Goal: Task Accomplishment & Management: Manage account settings

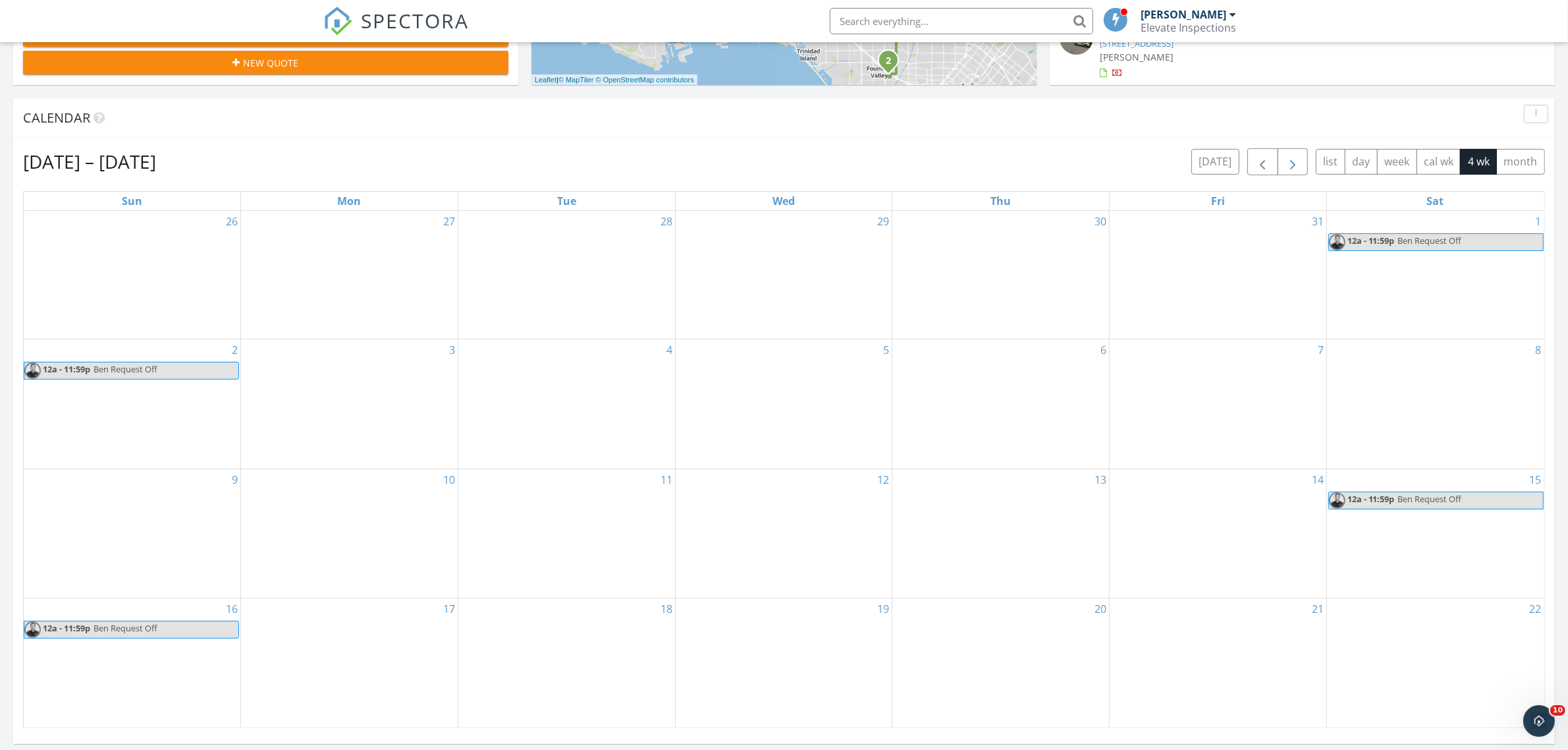
scroll to position [494, 0]
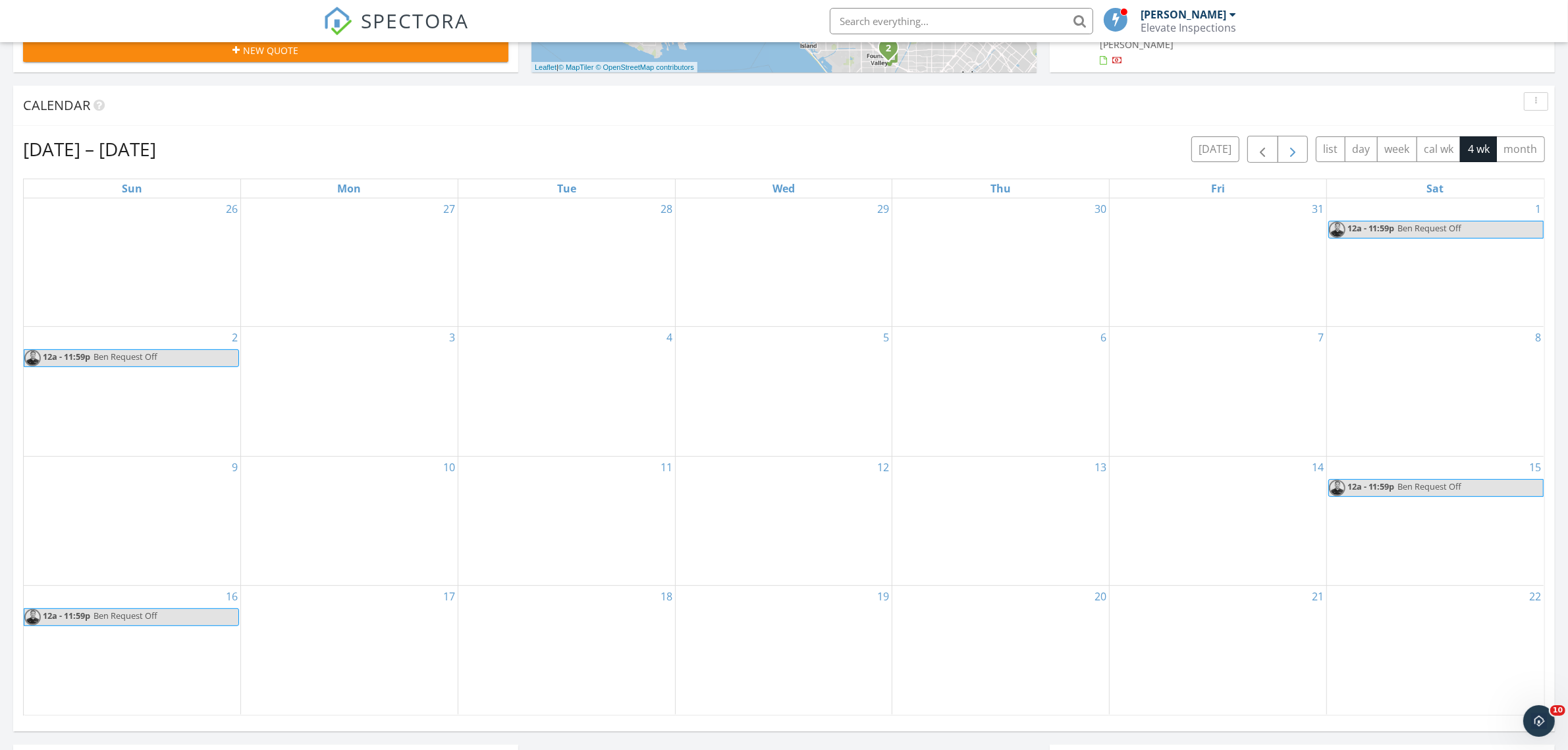
click at [1292, 147] on span "button" at bounding box center [1293, 150] width 16 height 16
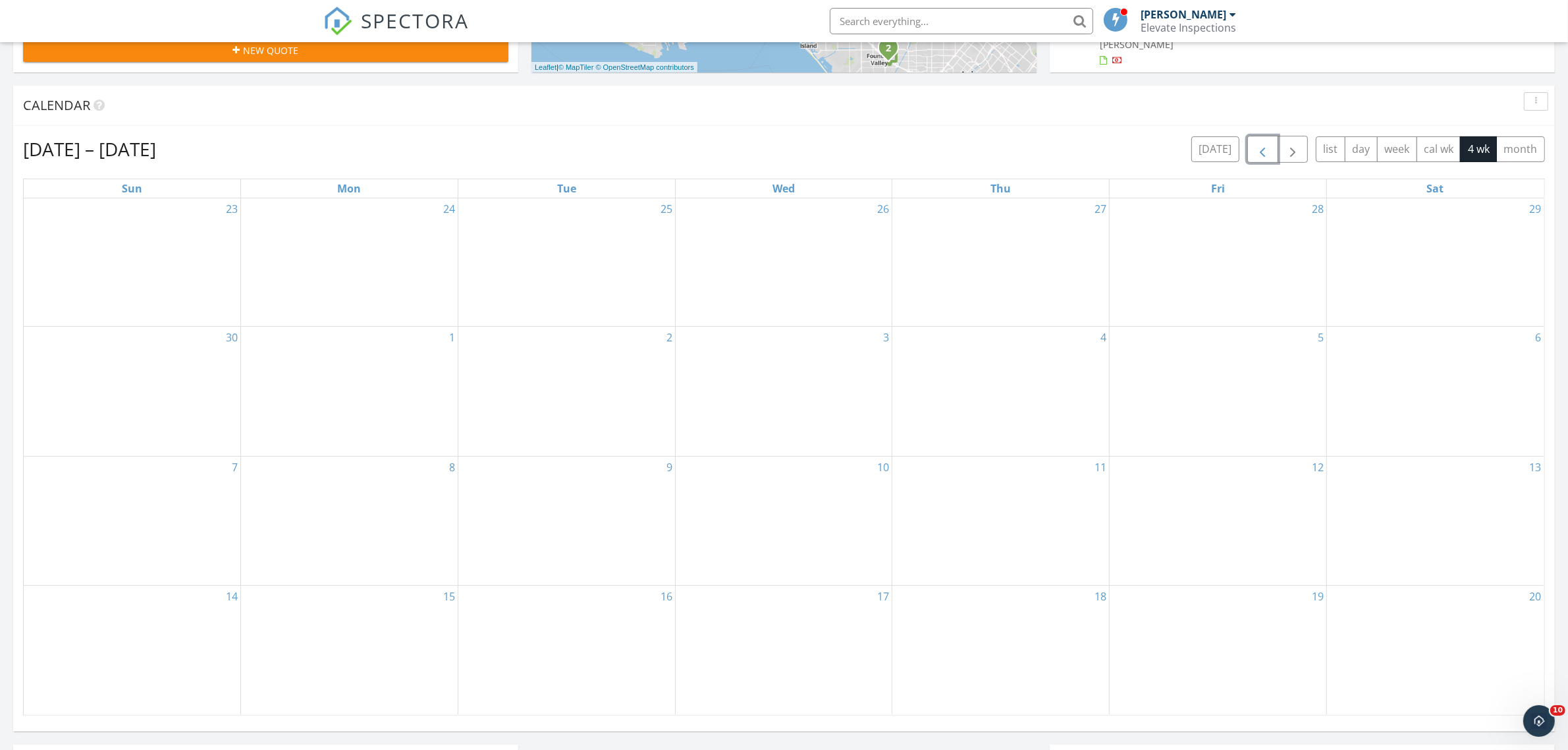
click at [1247, 160] on button "button" at bounding box center [1263, 149] width 31 height 27
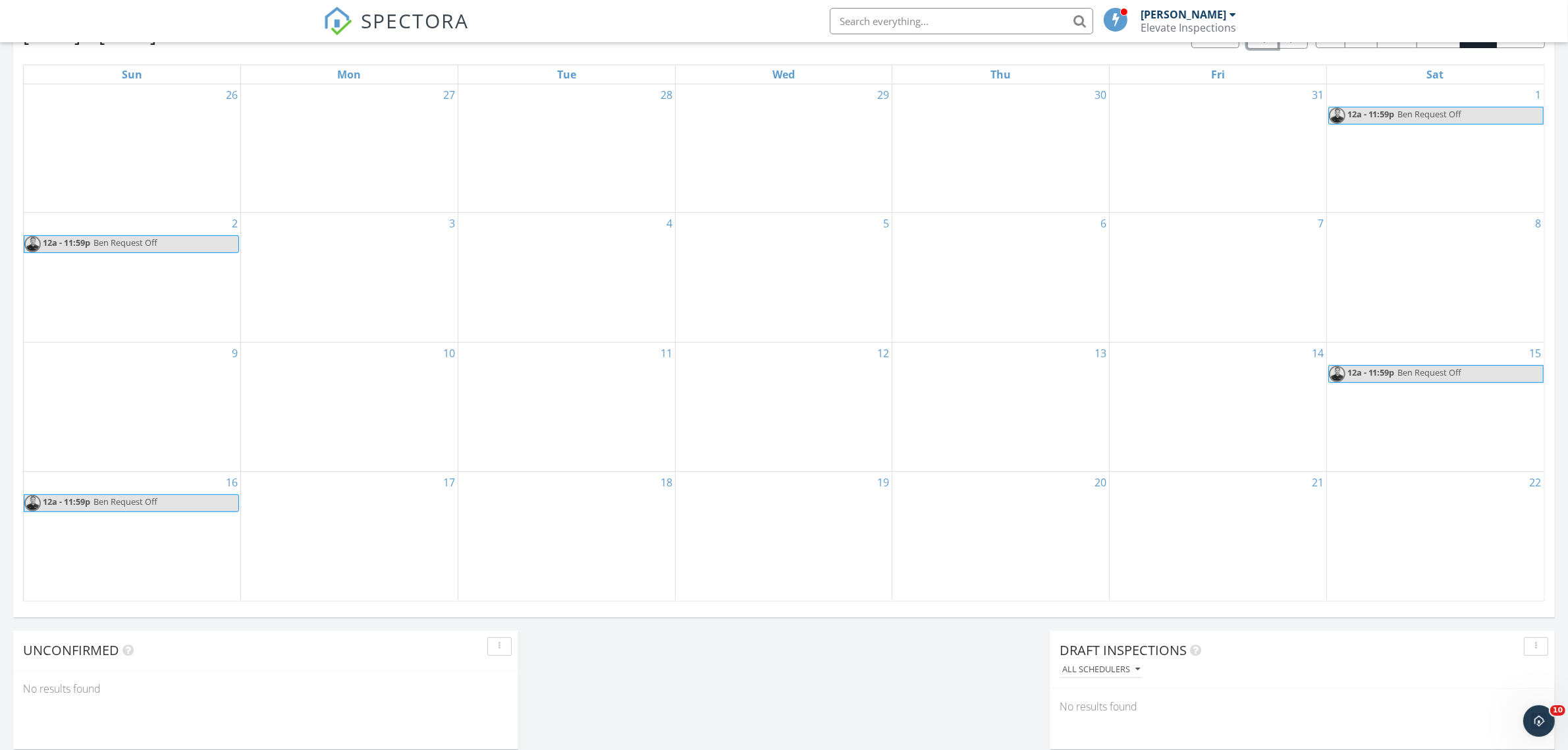
scroll to position [576, 0]
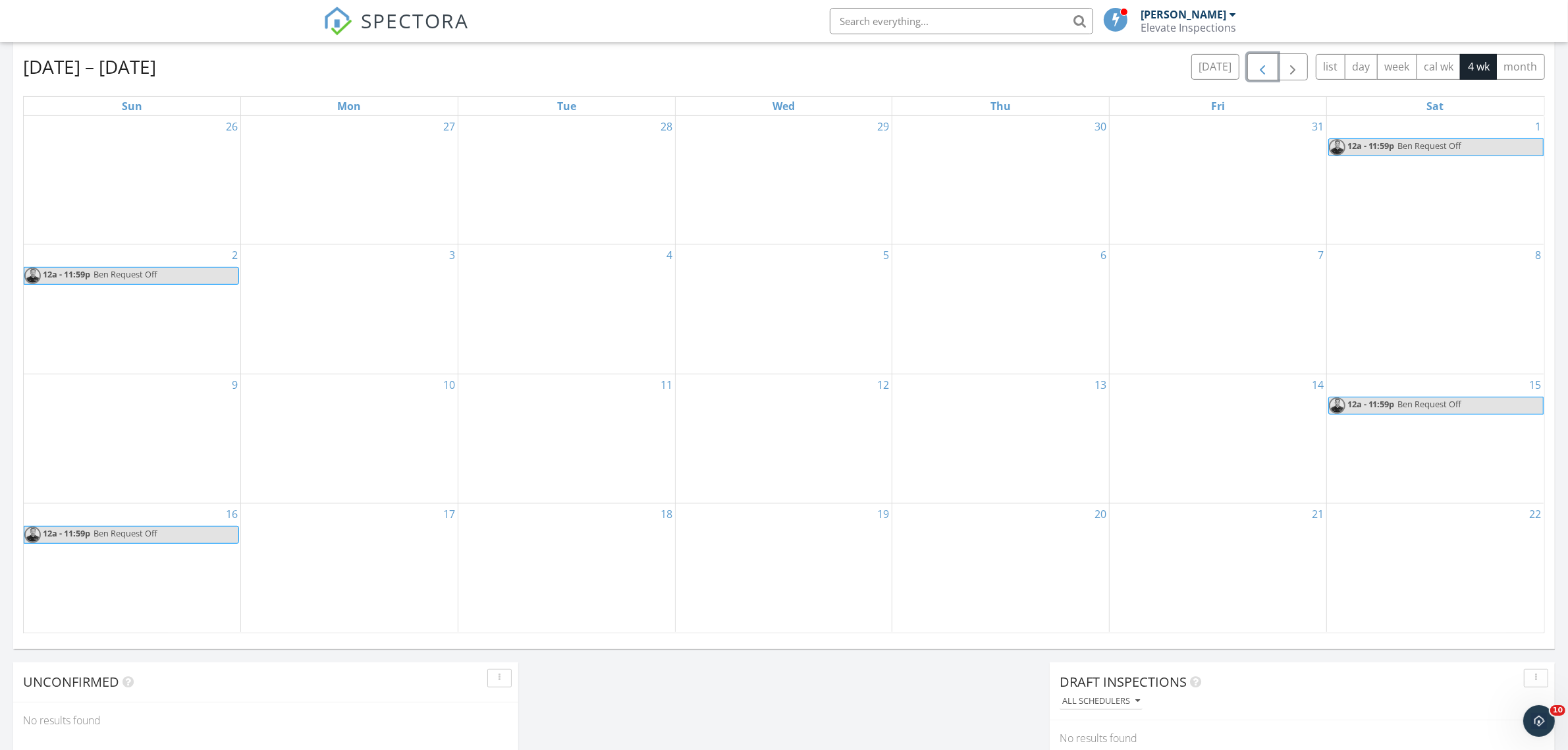
click at [1249, 70] on button "button" at bounding box center [1263, 67] width 31 height 27
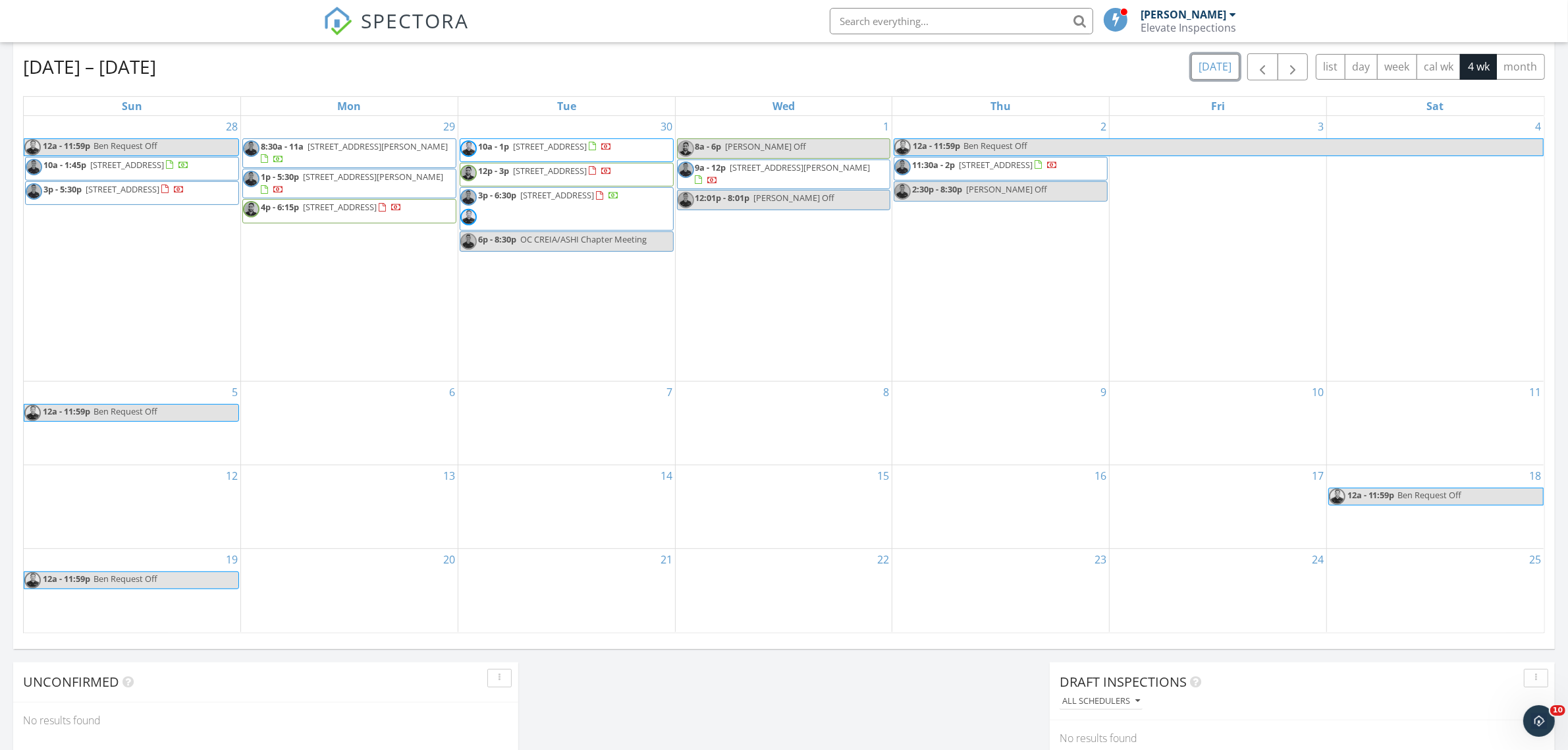
click at [1212, 61] on button "[DATE]" at bounding box center [1215, 66] width 48 height 25
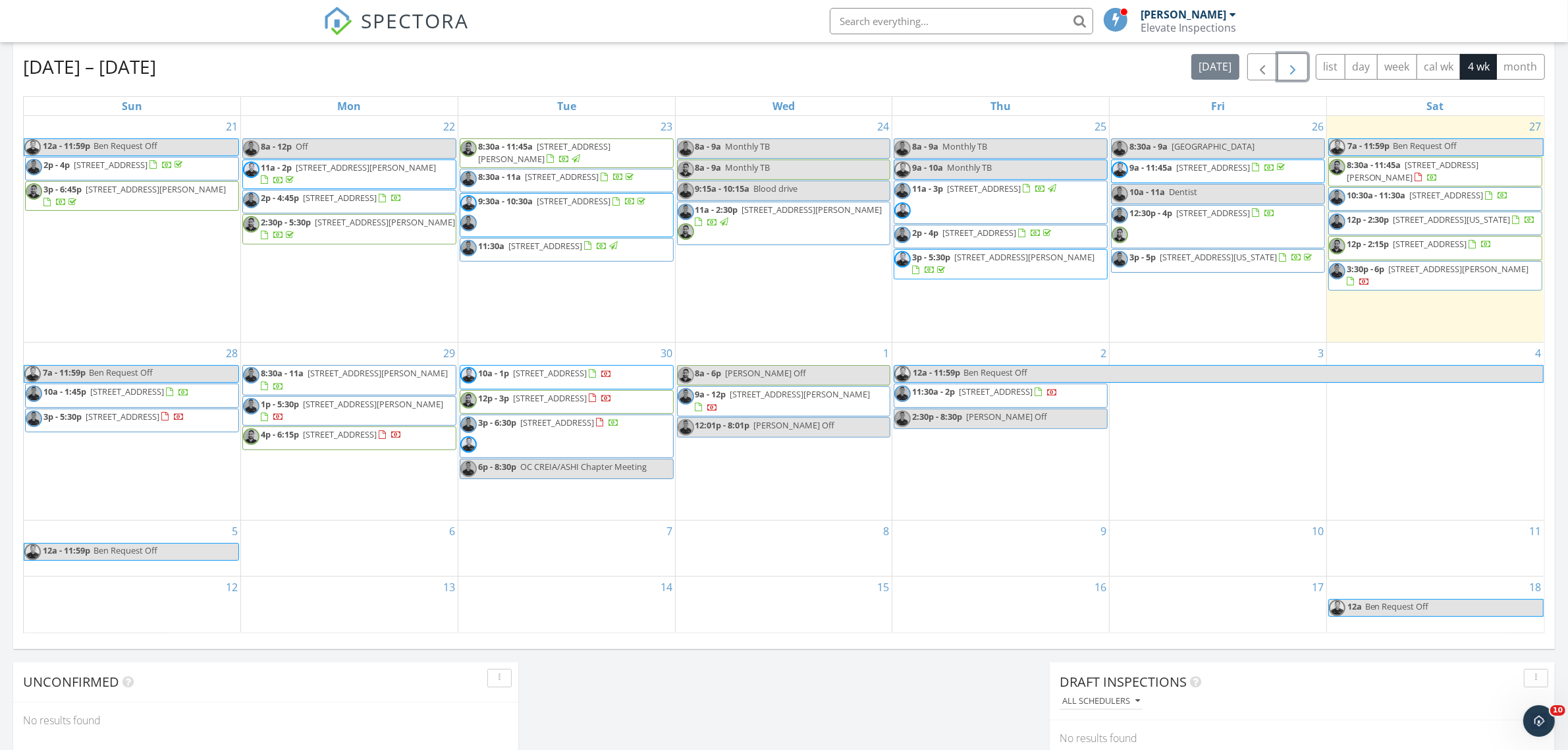
click at [1296, 63] on span "button" at bounding box center [1293, 68] width 16 height 16
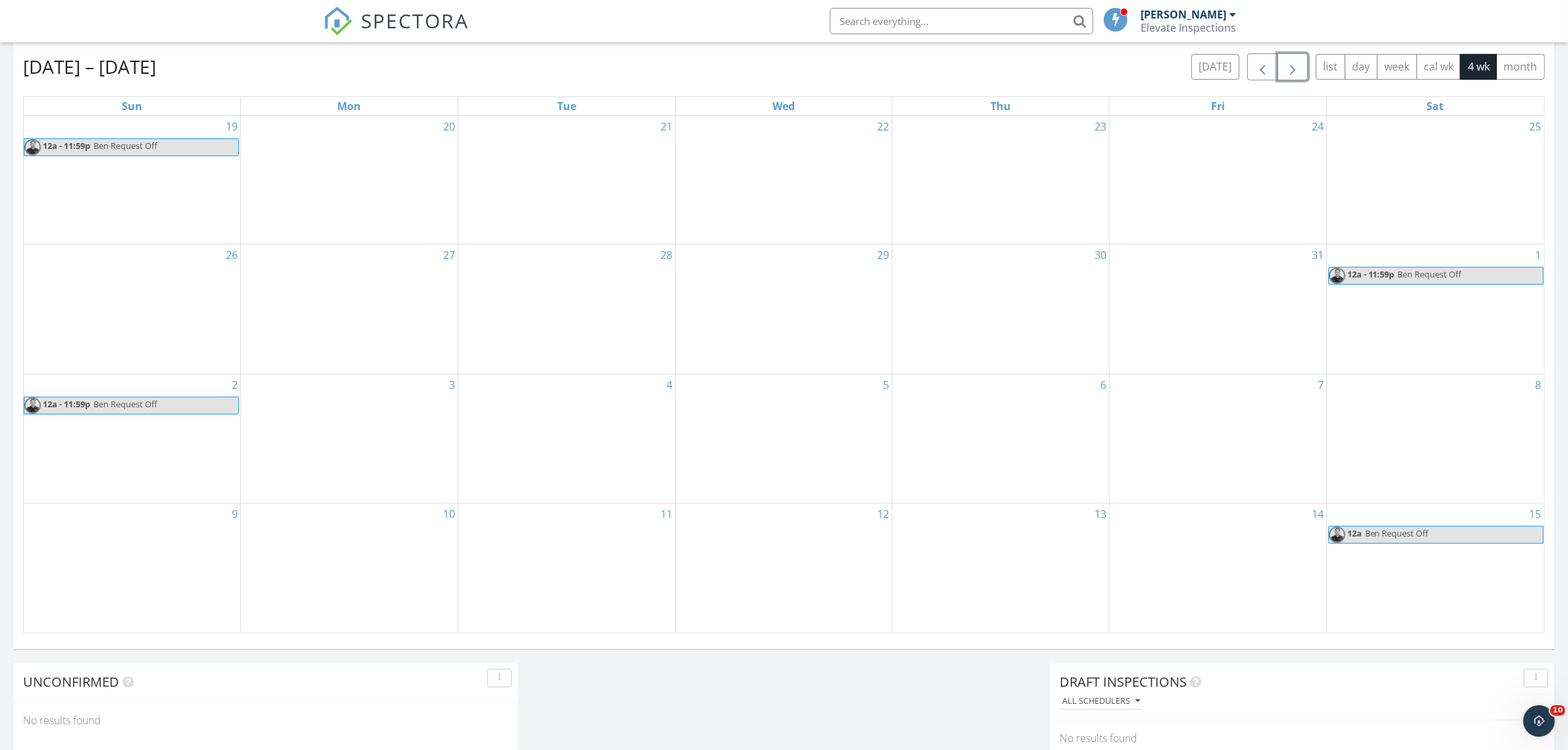
click at [1296, 63] on span "button" at bounding box center [1293, 68] width 16 height 16
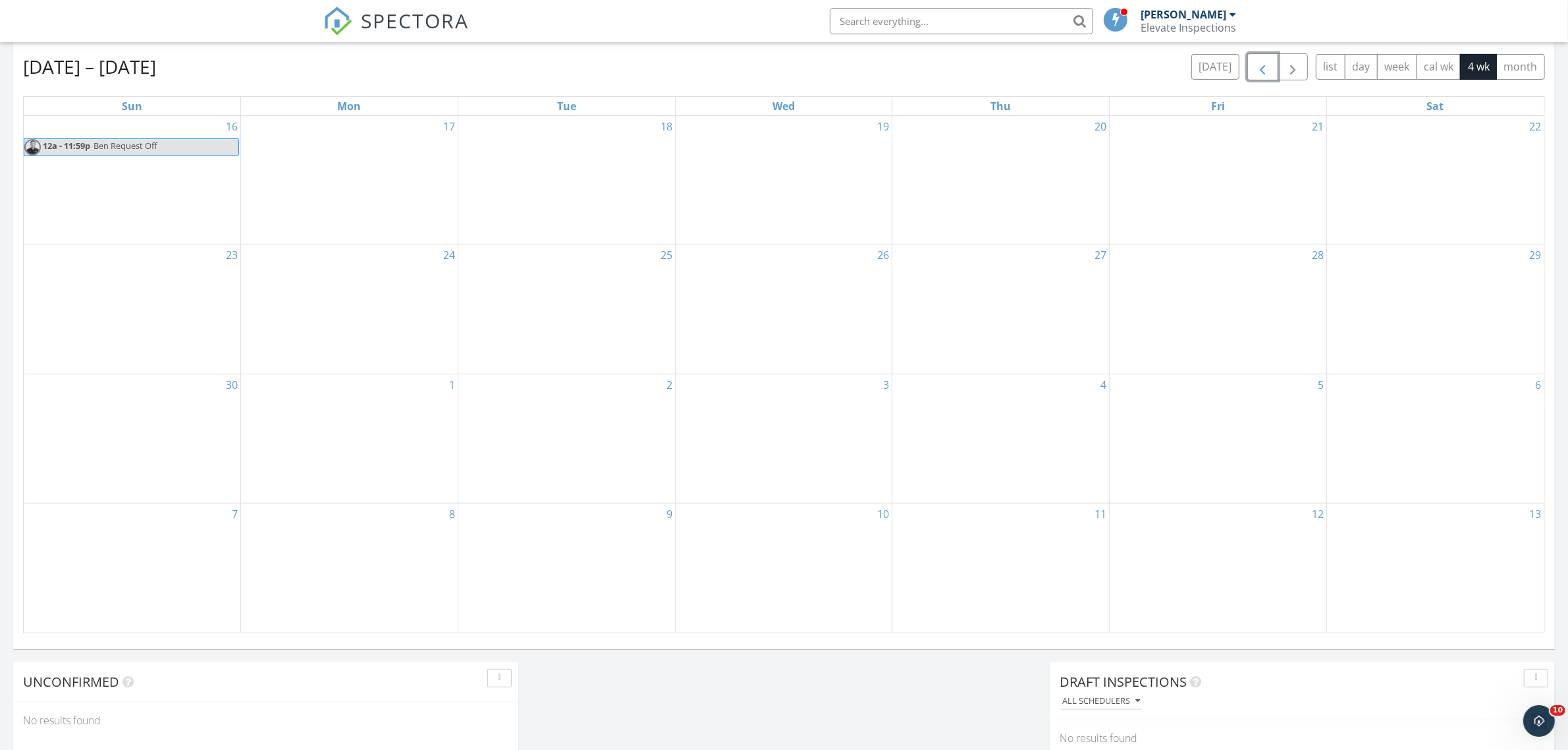
click at [1271, 70] on button "button" at bounding box center [1263, 67] width 31 height 27
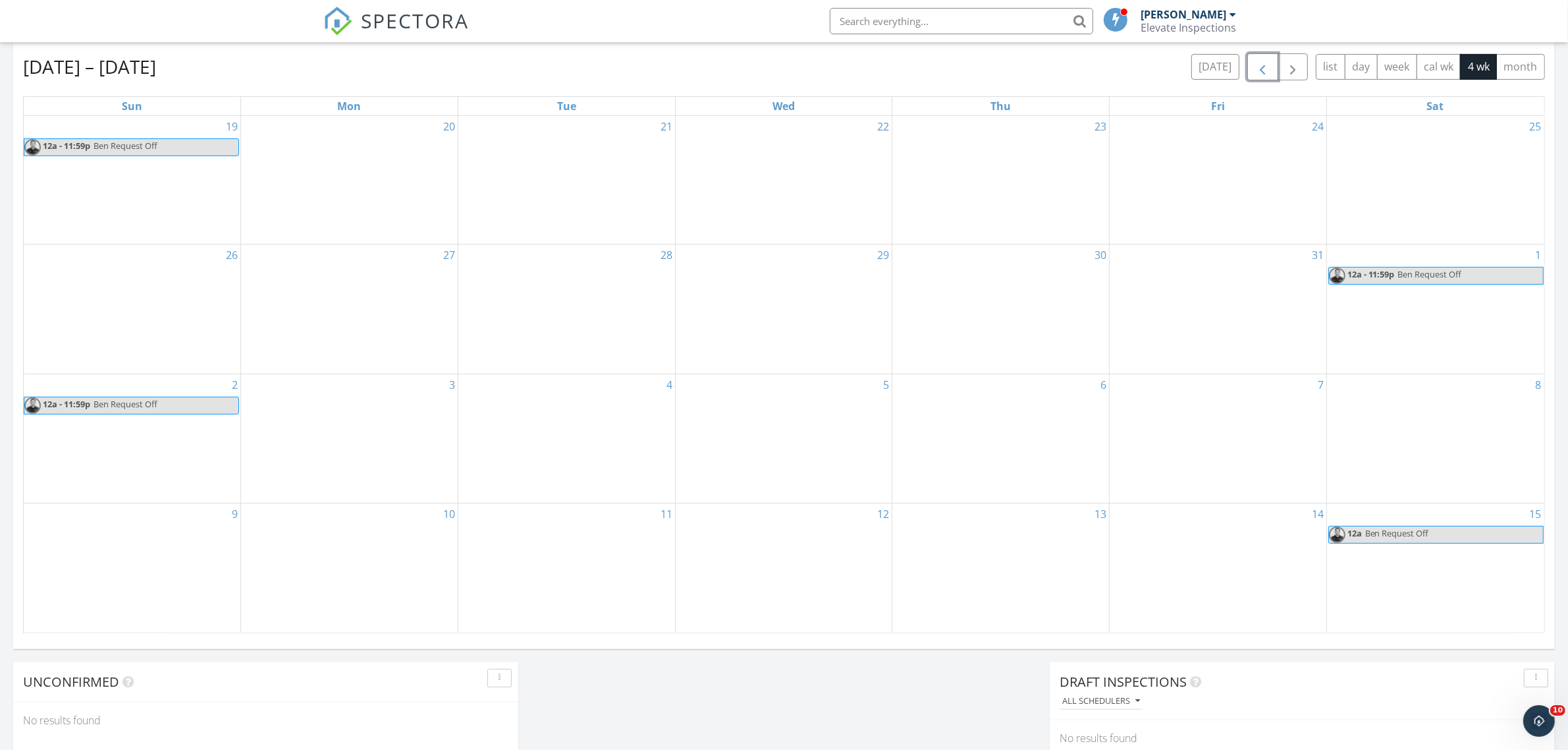
click at [1271, 70] on button "button" at bounding box center [1263, 67] width 31 height 27
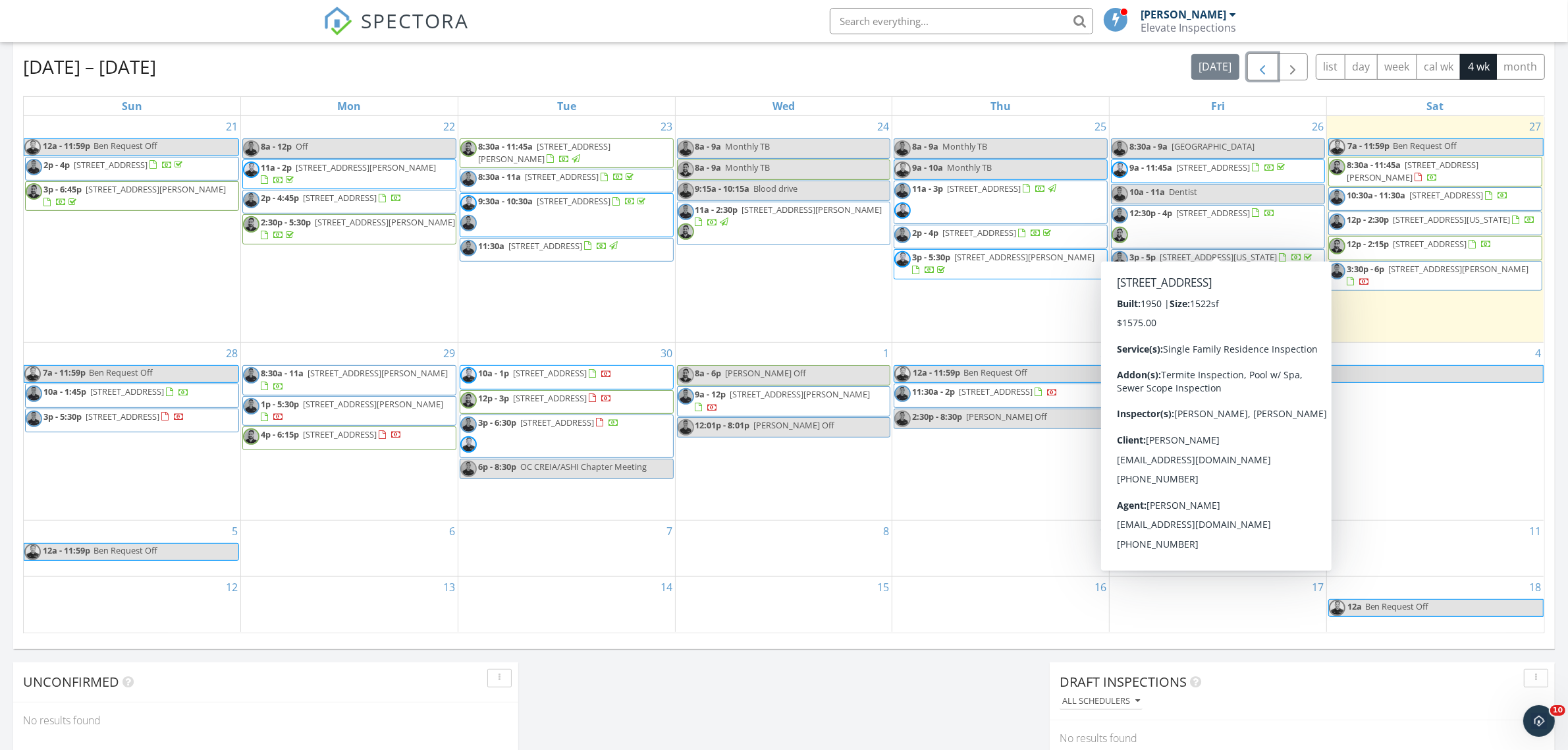
click at [1217, 241] on span "12:30p - 4p [STREET_ADDRESS]" at bounding box center [1193, 227] width 163 height 39
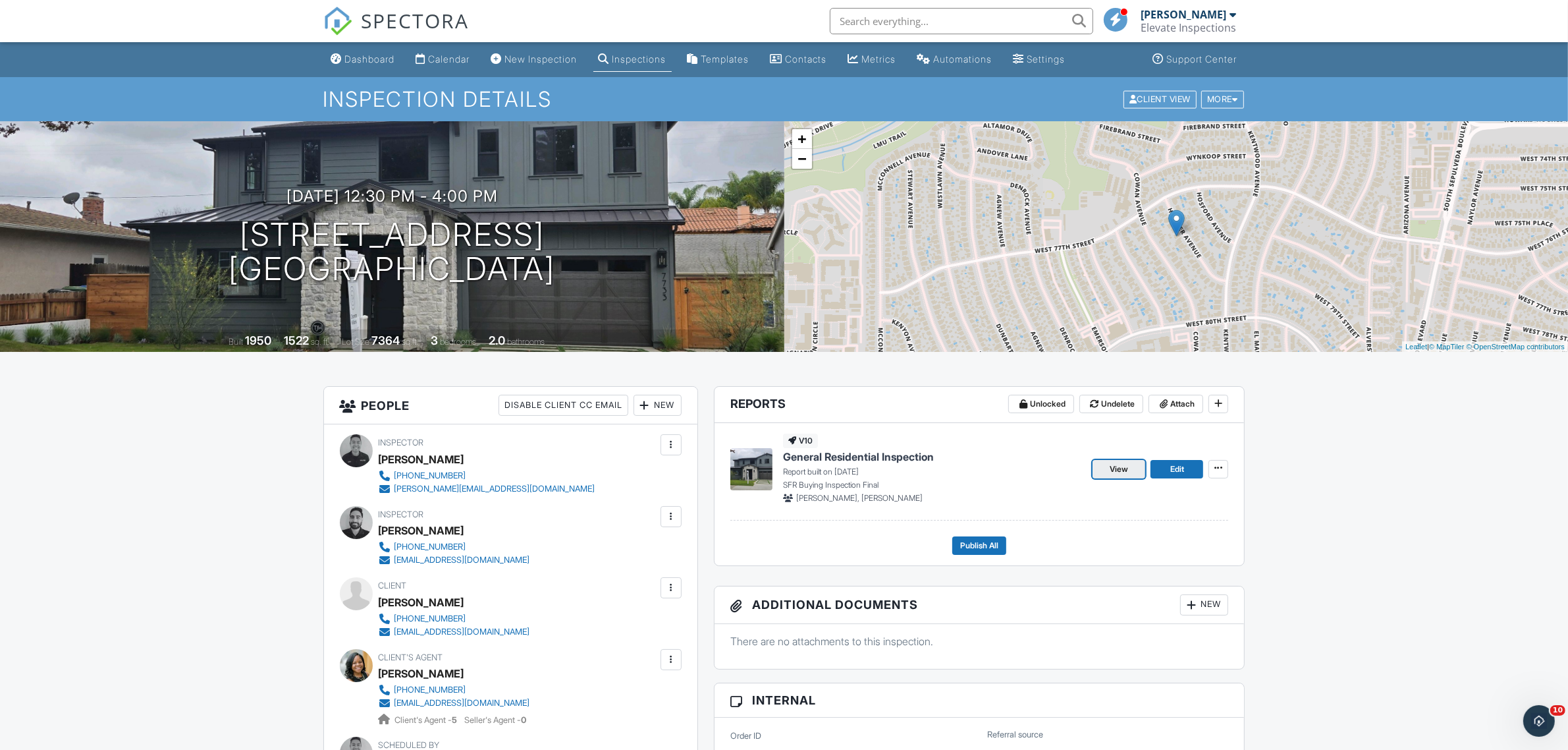
click at [1118, 465] on span "View" at bounding box center [1119, 469] width 18 height 13
